Goal: Task Accomplishment & Management: Manage account settings

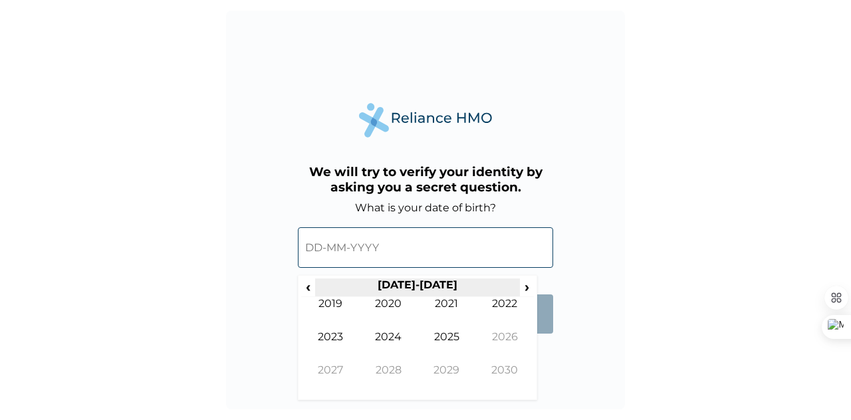
click at [418, 283] on th "[DATE]-[DATE]" at bounding box center [417, 288] width 204 height 19
click at [312, 288] on span "‹" at bounding box center [308, 287] width 14 height 17
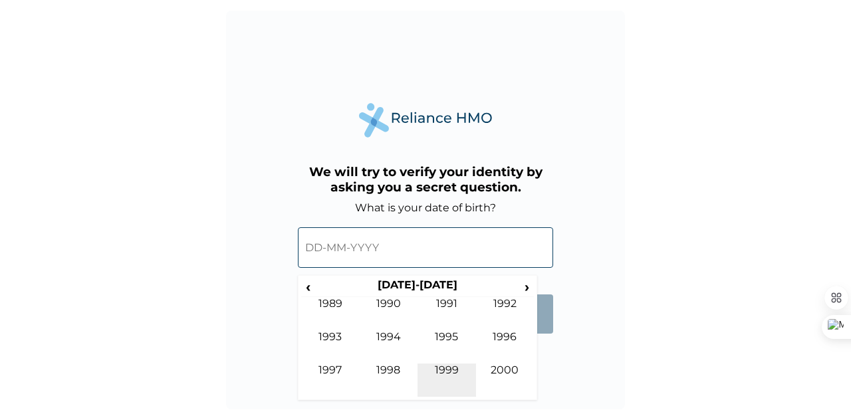
click at [456, 377] on td "1999" at bounding box center [446, 380] width 58 height 33
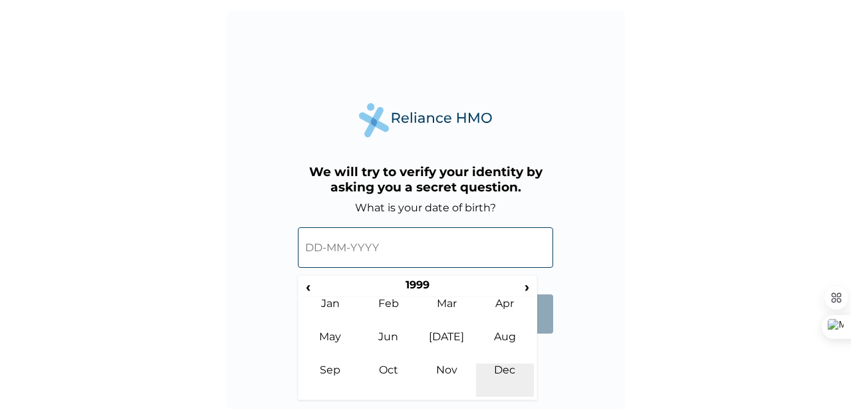
click at [496, 368] on td "Dec" at bounding box center [505, 380] width 58 height 33
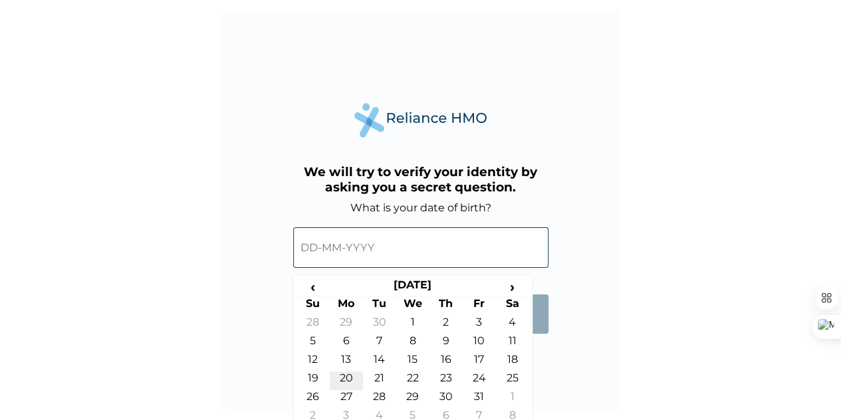
click at [340, 382] on td "20" at bounding box center [346, 381] width 33 height 19
click at [348, 248] on input "20-12-1999" at bounding box center [420, 247] width 255 height 41
click at [520, 283] on span "›" at bounding box center [512, 287] width 33 height 17
click at [320, 285] on span "‹" at bounding box center [312, 287] width 33 height 17
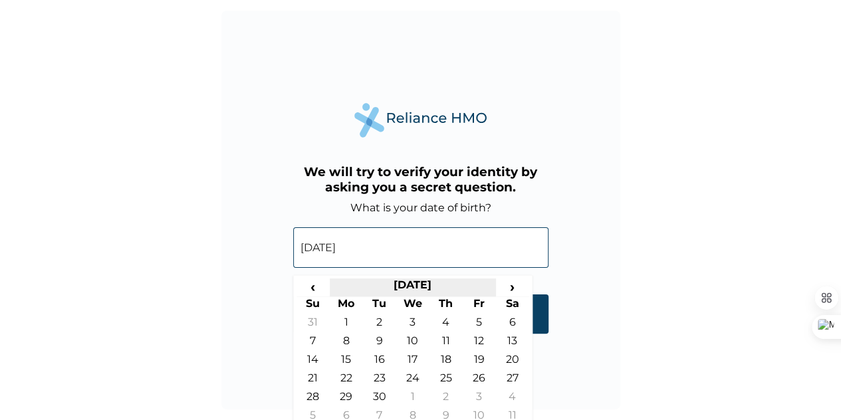
click at [429, 288] on th "November 1999" at bounding box center [413, 288] width 166 height 19
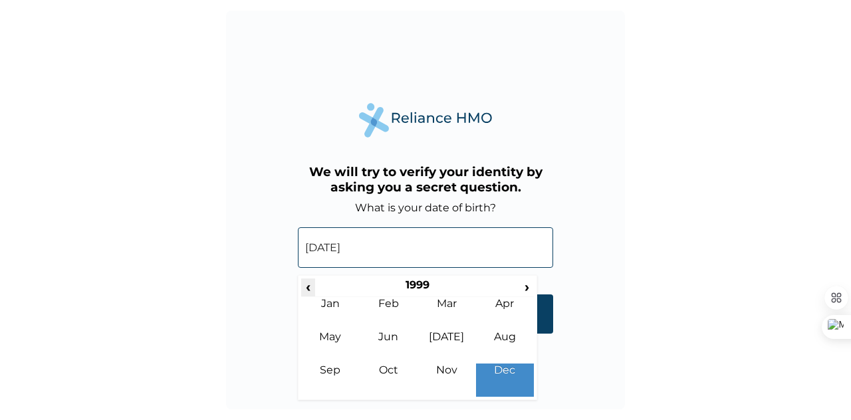
click at [314, 287] on span "‹" at bounding box center [308, 287] width 14 height 17
click at [532, 381] on td "Dec" at bounding box center [505, 380] width 58 height 33
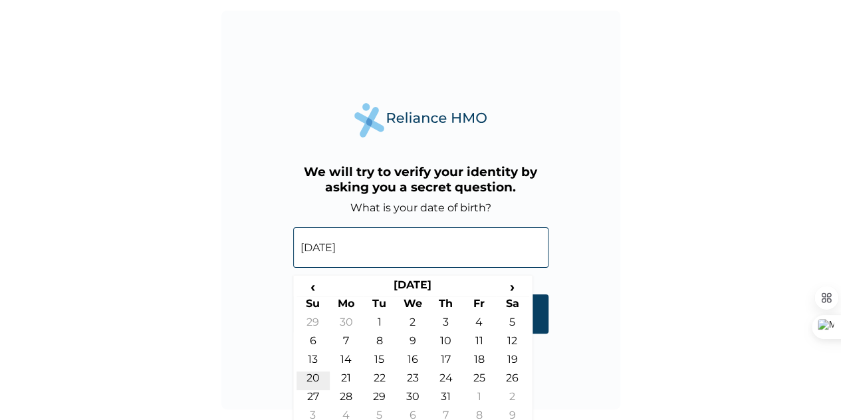
click at [324, 376] on td "20" at bounding box center [312, 381] width 33 height 19
type input "20-12-1998"
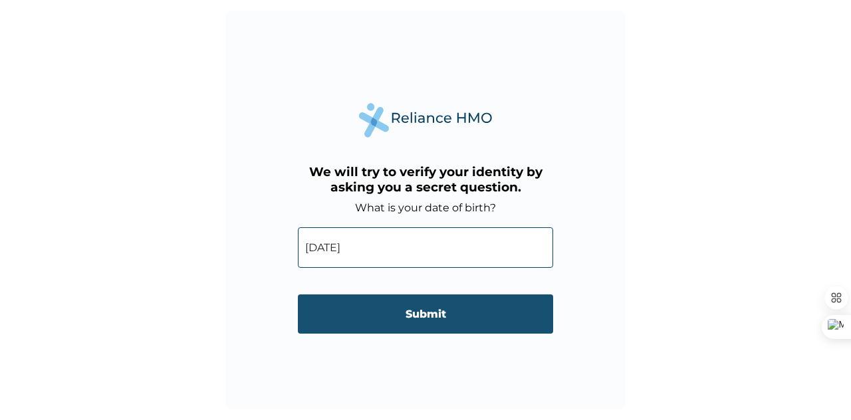
click at [435, 301] on input "Submit" at bounding box center [425, 313] width 255 height 39
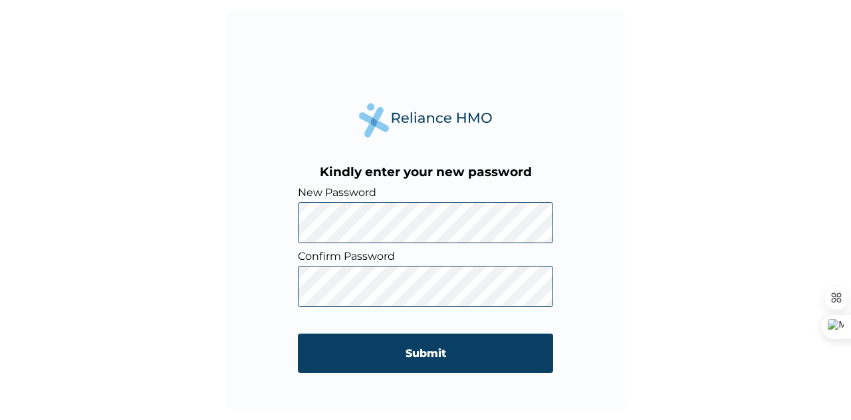
click at [292, 229] on div "Kindly enter your new password New Password Confirm Password Submit" at bounding box center [425, 210] width 399 height 399
click at [263, 224] on div "Kindly enter your new password New Password Confirm Password Submit" at bounding box center [425, 210] width 399 height 399
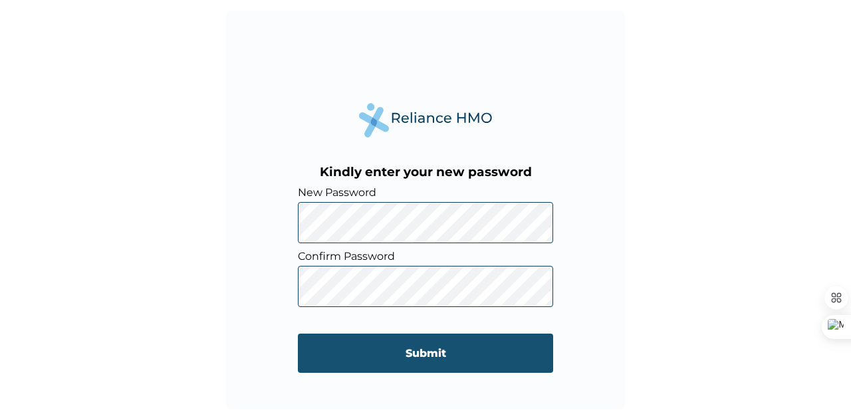
click at [387, 348] on input "Submit" at bounding box center [425, 353] width 255 height 39
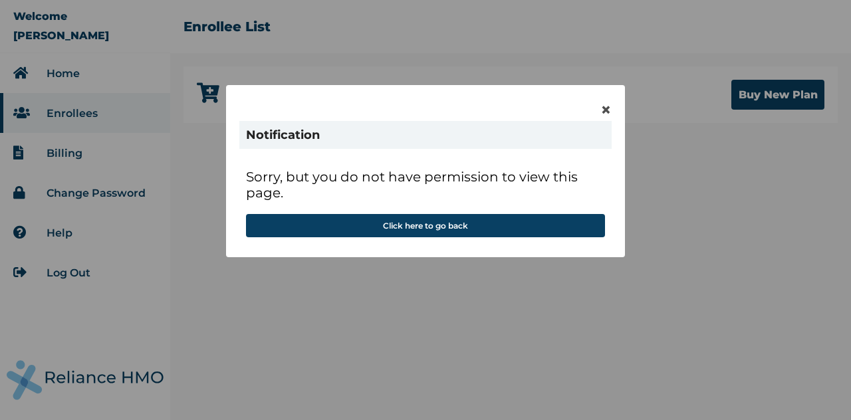
click at [598, 108] on div "× Notification Sorry, but you do not have permission to view this page. Click h…" at bounding box center [425, 171] width 399 height 172
click at [617, 115] on div "× Notification Sorry, but you do not have permission to view this page. Click h…" at bounding box center [425, 171] width 399 height 172
click at [610, 114] on span "×" at bounding box center [605, 109] width 11 height 23
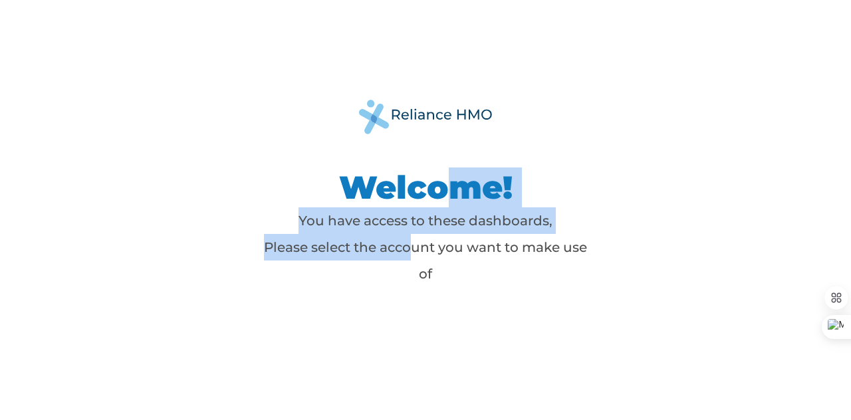
drag, startPoint x: 415, startPoint y: 253, endPoint x: 464, endPoint y: 196, distance: 75.0
click at [464, 196] on div "Welcome! You have access to these dashboards, Please select the account you wan…" at bounding box center [425, 228] width 332 height 120
click at [464, 196] on h1 "Welcome!" at bounding box center [425, 188] width 332 height 40
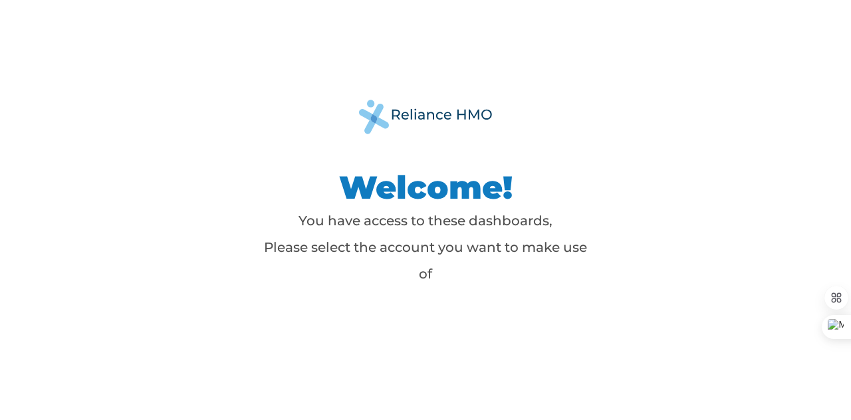
click at [464, 196] on h1 "Welcome!" at bounding box center [425, 188] width 332 height 40
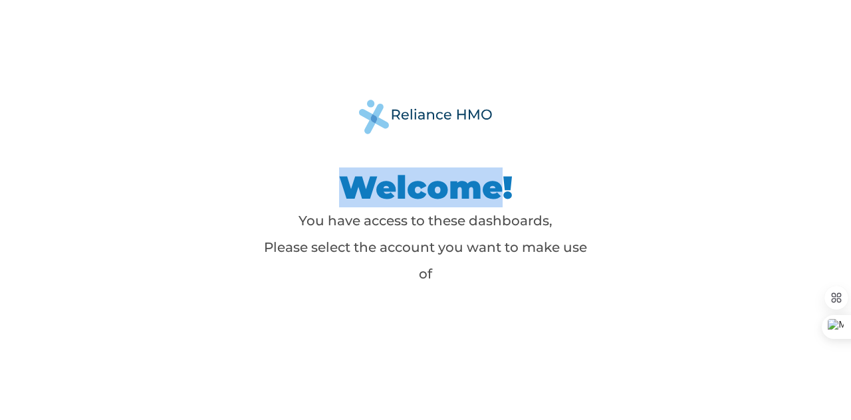
click at [466, 197] on h1 "Welcome!" at bounding box center [425, 188] width 332 height 40
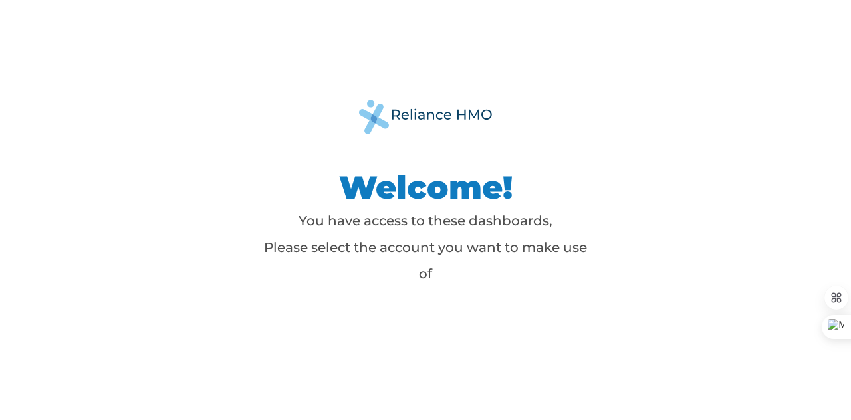
click at [469, 212] on p "You have access to these dashboards, Please select the account you want to make…" at bounding box center [425, 247] width 332 height 80
